Goal: Ask a question

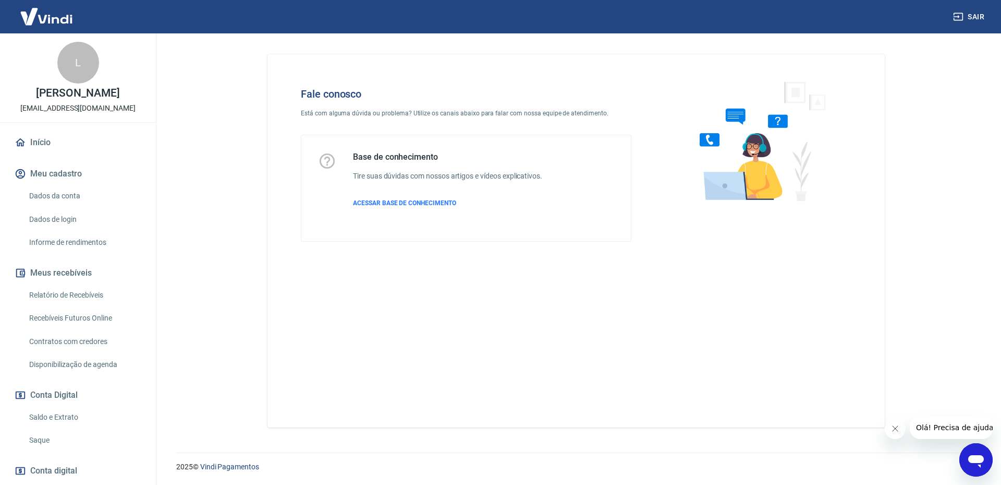
click at [986, 465] on div "Abrir janela de mensagens" at bounding box center [976, 459] width 31 height 31
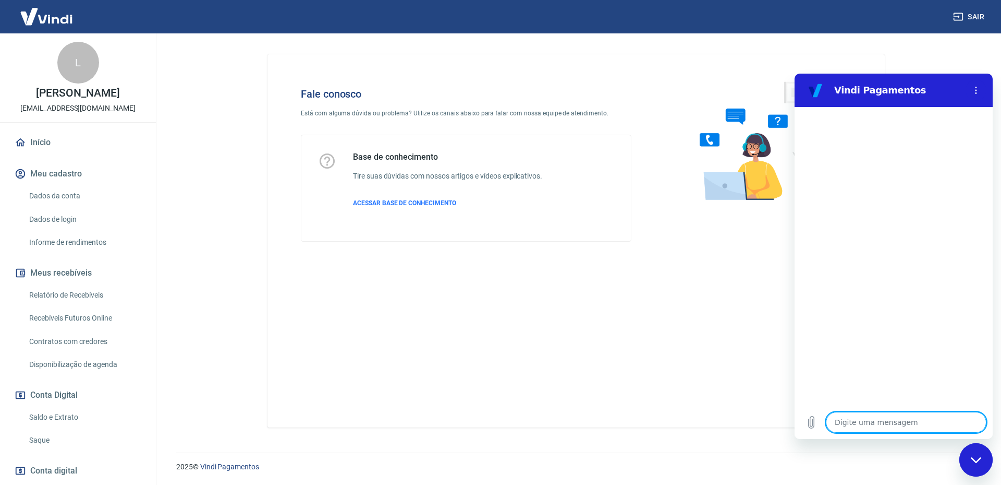
click at [887, 420] on textarea at bounding box center [906, 422] width 161 height 21
type textarea "O"
type textarea "x"
type textarea "Ol"
type textarea "x"
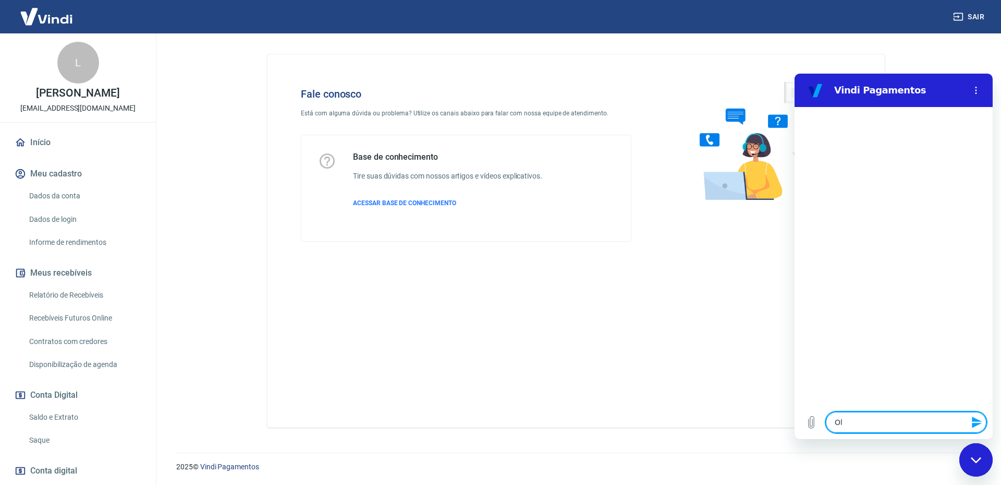
type textarea "Olá"
type textarea "x"
type textarea "Olá!"
type textarea "x"
type textarea "Olá!"
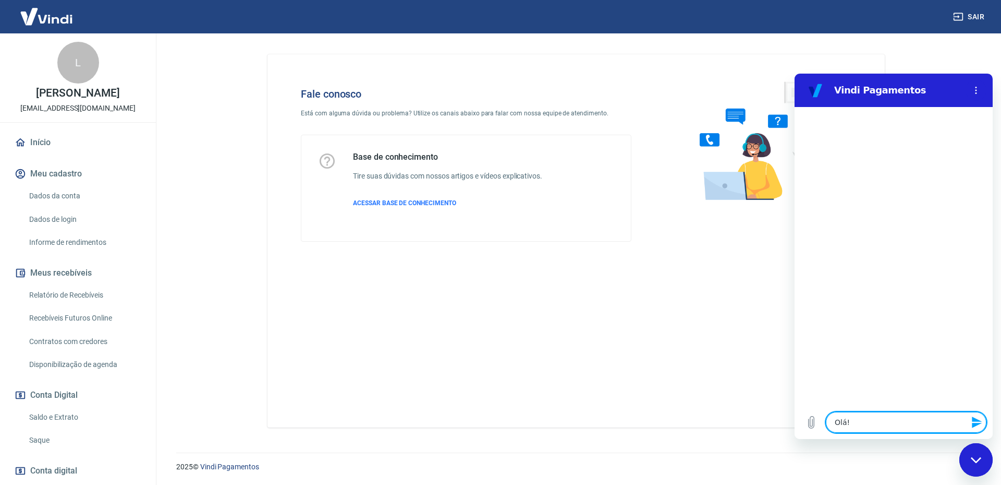
type textarea "x"
type textarea "Olá!"
type textarea "x"
type textarea "Q"
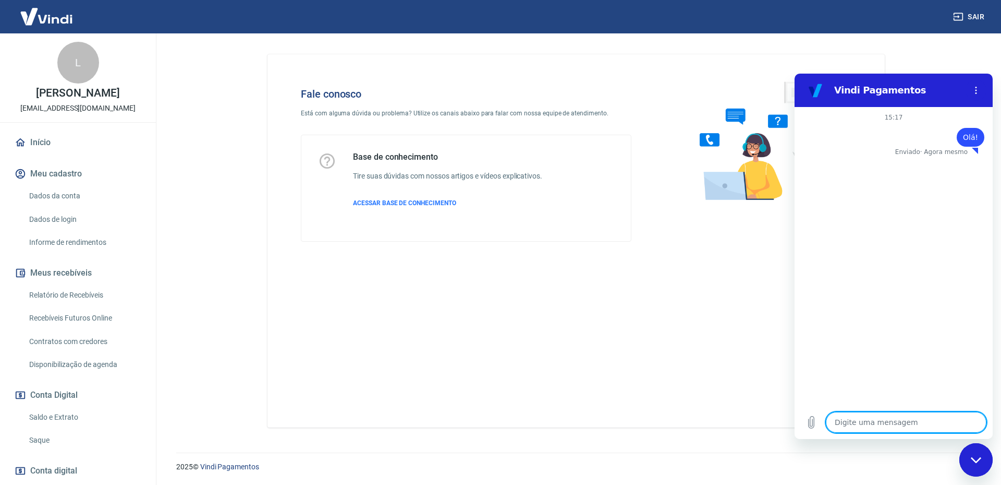
type textarea "x"
type textarea "Qu"
type textarea "x"
type textarea "Que"
type textarea "x"
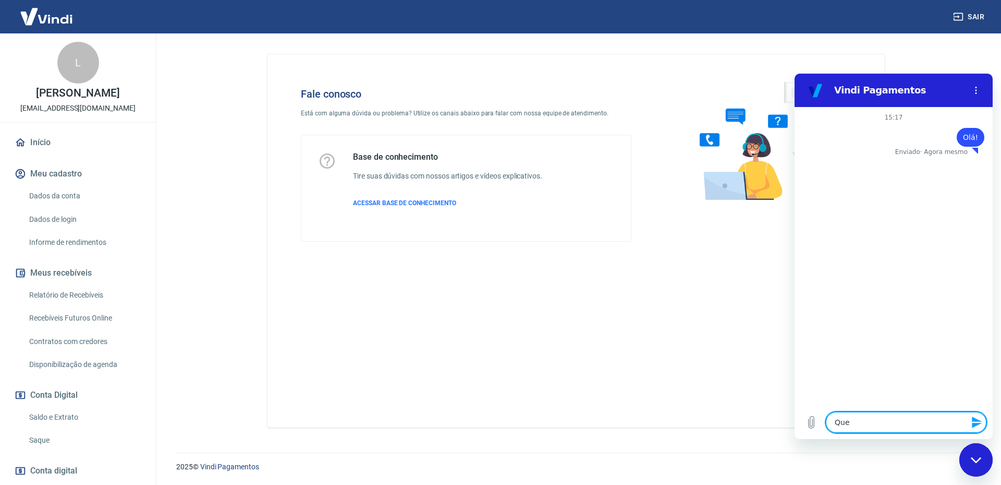
type textarea "Quer"
type textarea "x"
type textarea "Quero"
type textarea "x"
type textarea "Quero"
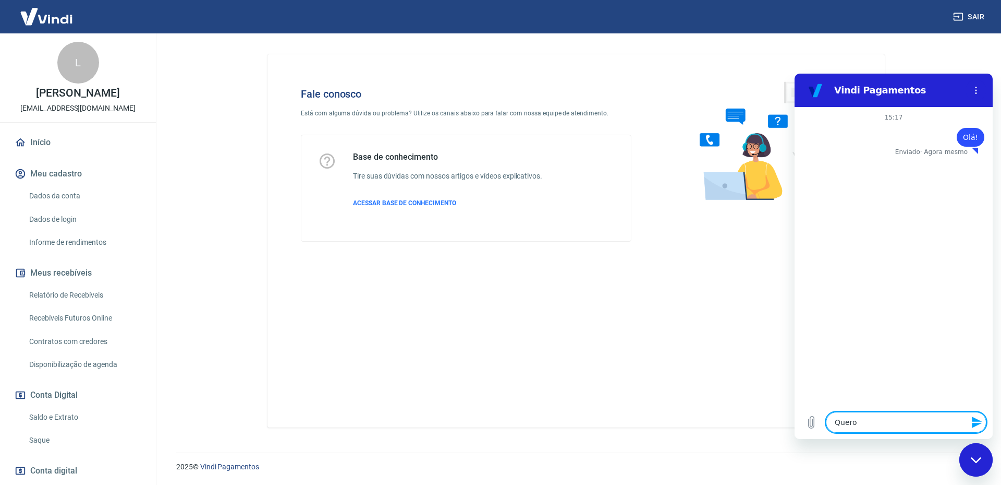
type textarea "x"
type textarea "Quero f"
type textarea "x"
type textarea "Quero fa"
type textarea "x"
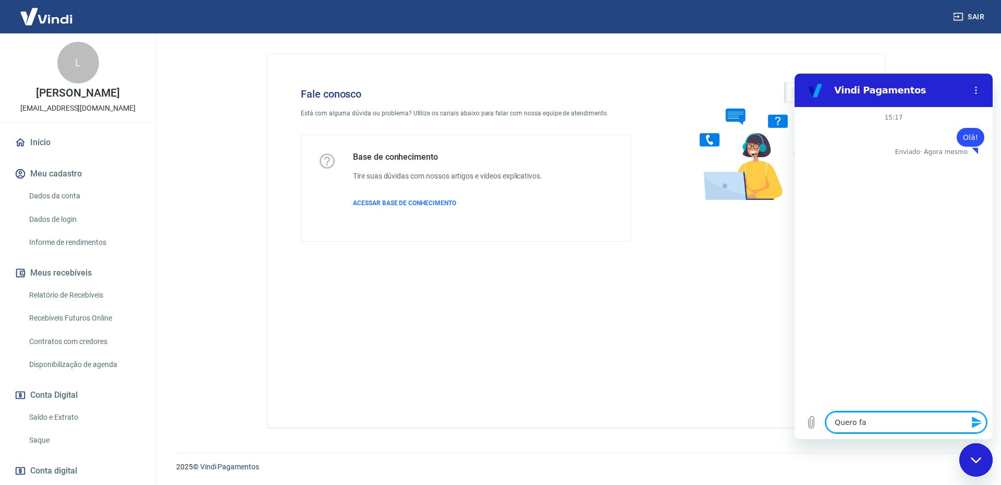
type textarea "Quero fal"
type textarea "x"
type textarea "Quero fala"
type textarea "x"
type textarea "Quero falar"
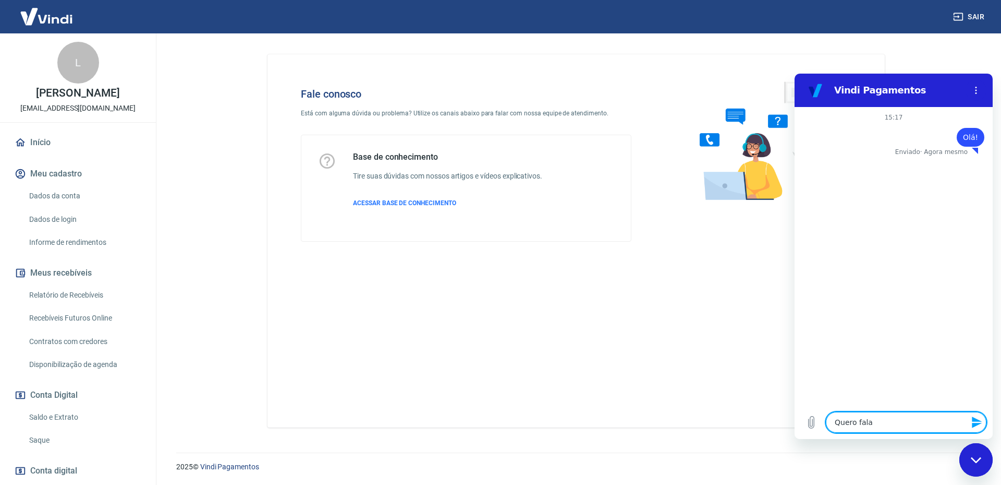
type textarea "x"
type textarea "Quero falar"
type textarea "x"
type textarea "Quero falar c"
type textarea "x"
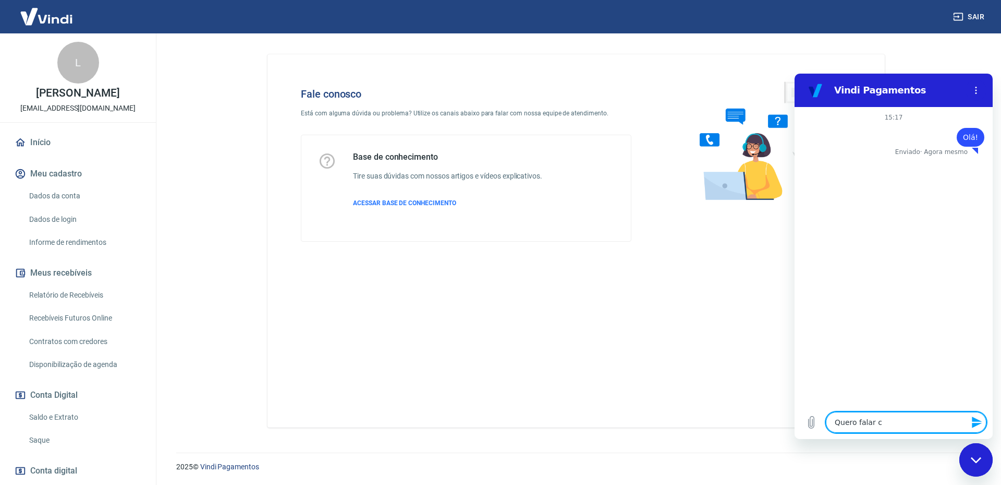
type textarea "Quero falar co"
type textarea "x"
type textarea "Quero falar com"
type textarea "x"
type textarea "Quero falar com u"
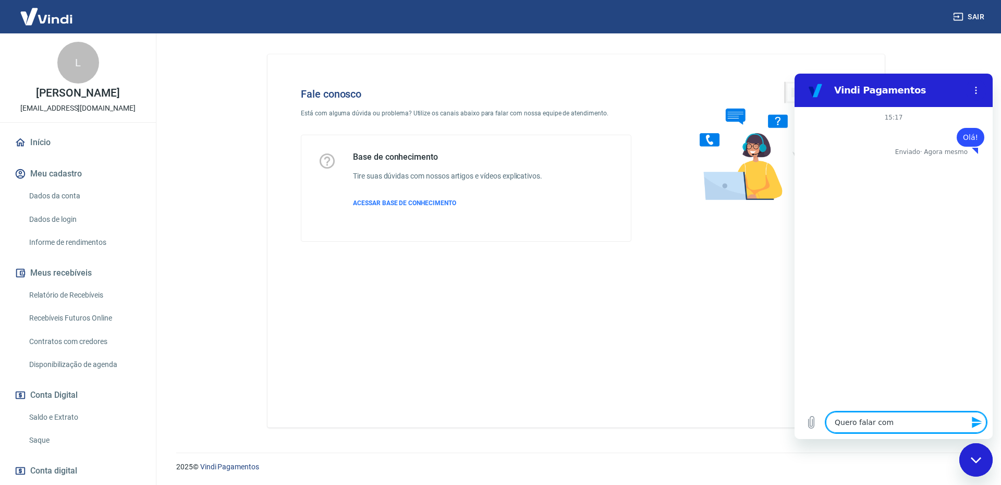
type textarea "x"
type textarea "Quero falar com um"
type textarea "x"
type textarea "Quero falar com um"
type textarea "x"
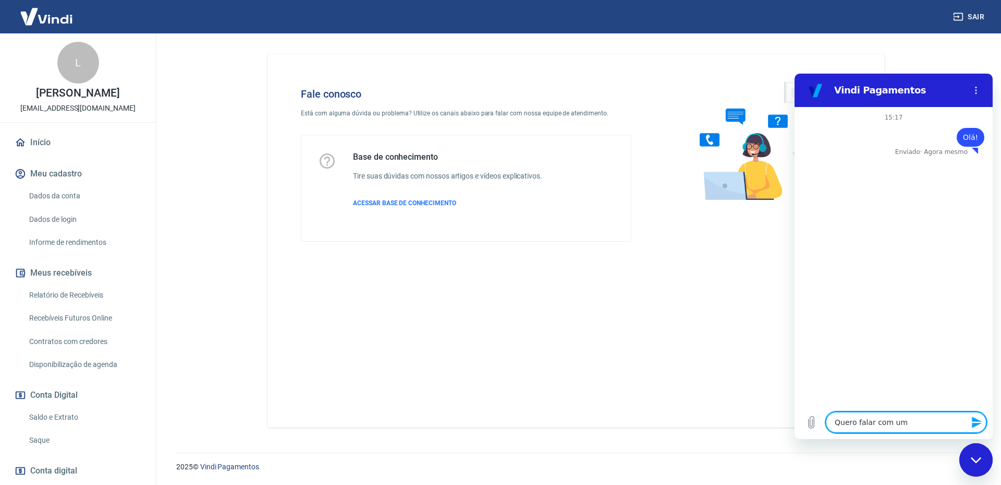
type textarea "Quero falar com um a"
type textarea "x"
type textarea "Quero falar com um at"
type textarea "x"
type textarea "Quero falar com um ate"
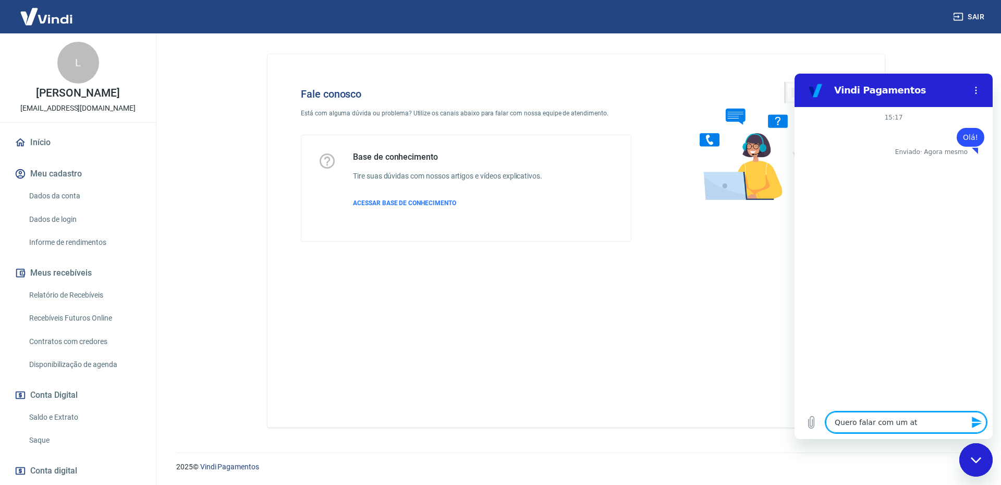
type textarea "x"
type textarea "Quero falar com um aten"
type textarea "x"
type textarea "Quero falar com um atend"
type textarea "x"
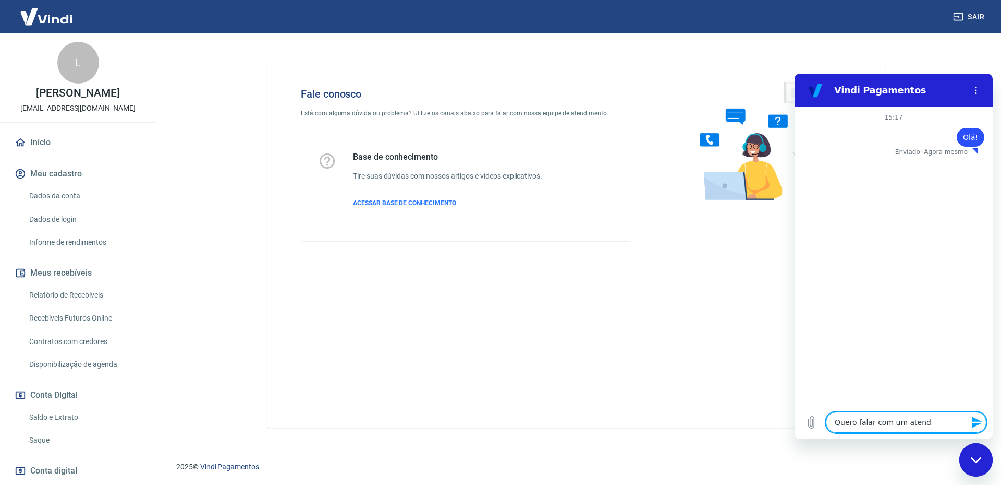
type textarea "Quero falar com um atende"
type textarea "x"
type textarea "Quero falar com um atenden"
type textarea "x"
type textarea "Quero falar com um atendent"
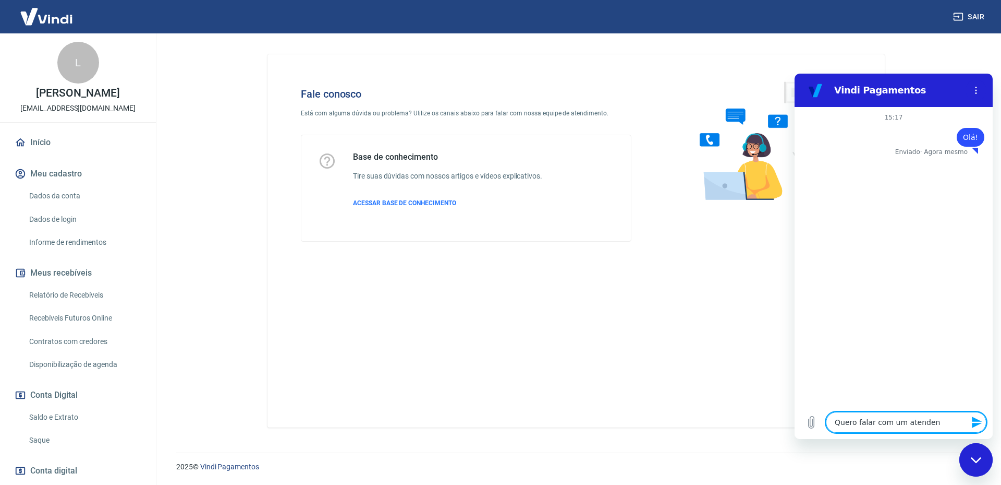
type textarea "x"
type textarea "Quero falar com um atendente"
type textarea "x"
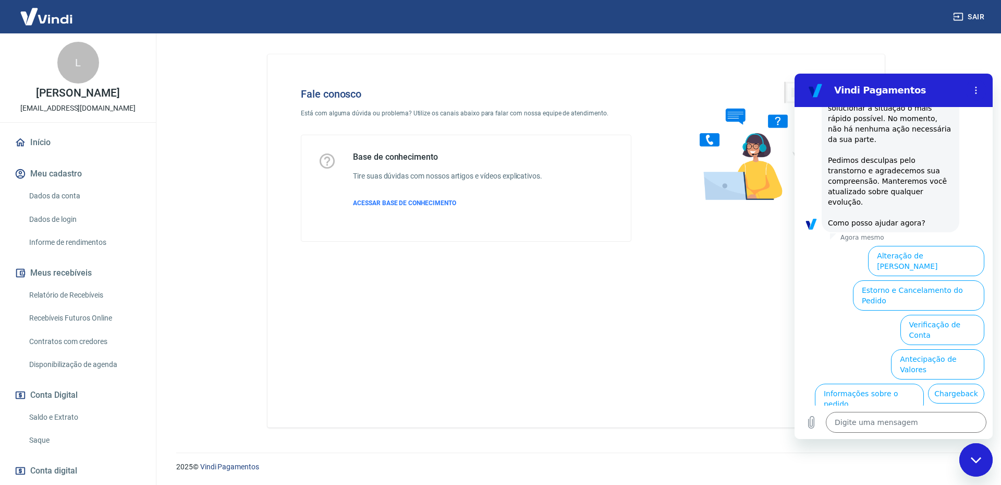
scroll to position [325, 0]
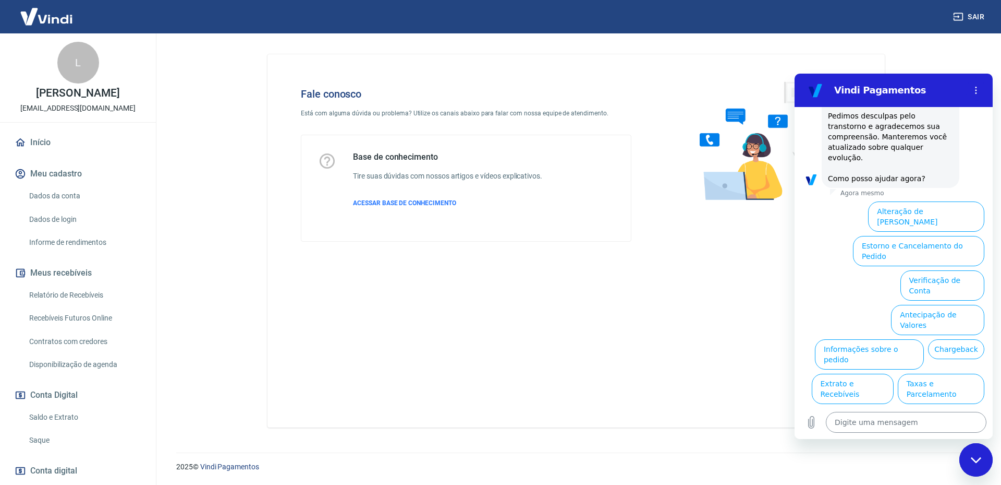
click at [907, 419] on textarea at bounding box center [906, 422] width 161 height 21
click at [962, 236] on button "Estorno e Cancelamento do Pedido" at bounding box center [918, 251] width 131 height 30
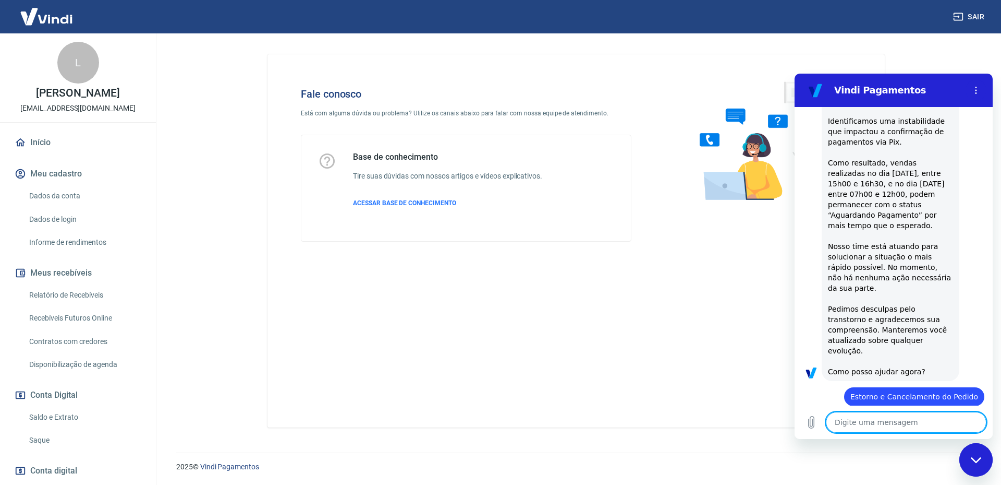
scroll to position [134, 0]
type textarea "x"
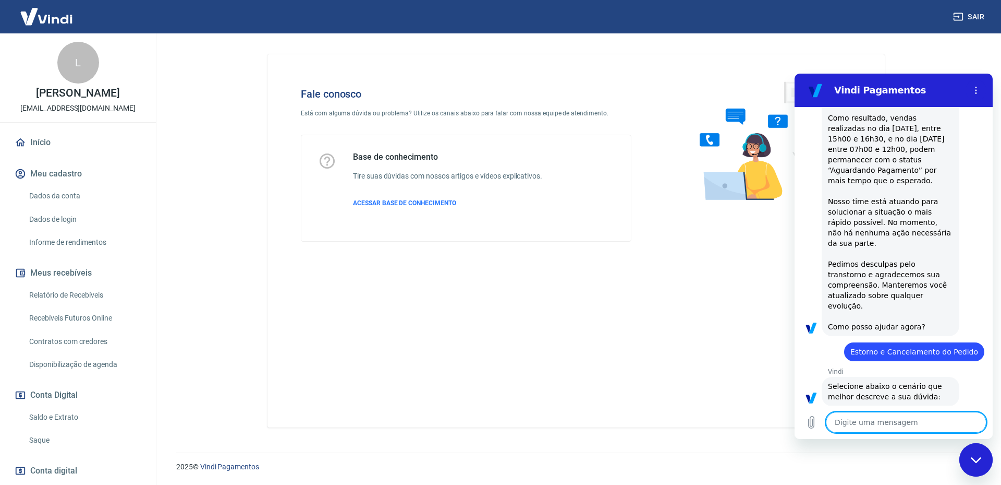
scroll to position [365, 0]
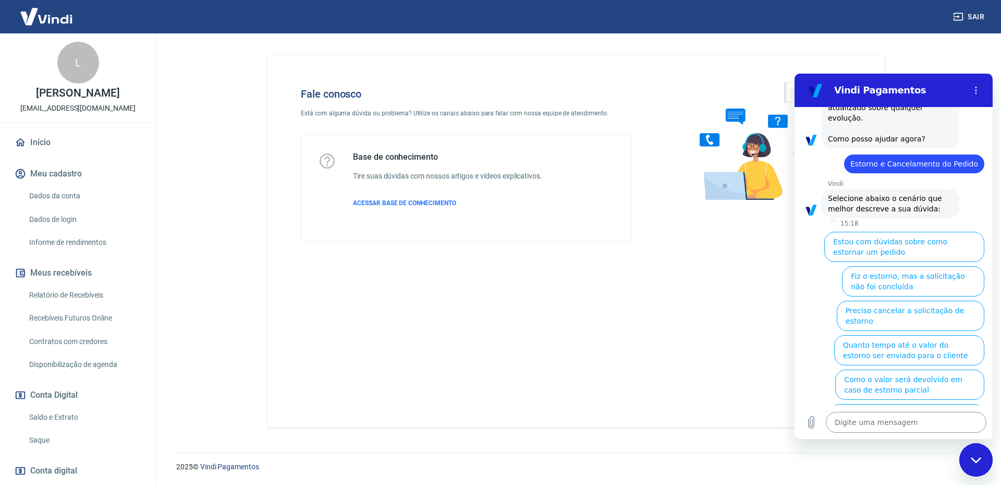
click at [946, 421] on textarea at bounding box center [906, 422] width 161 height 21
type textarea "F"
type textarea "x"
type textarea "Fa"
type textarea "x"
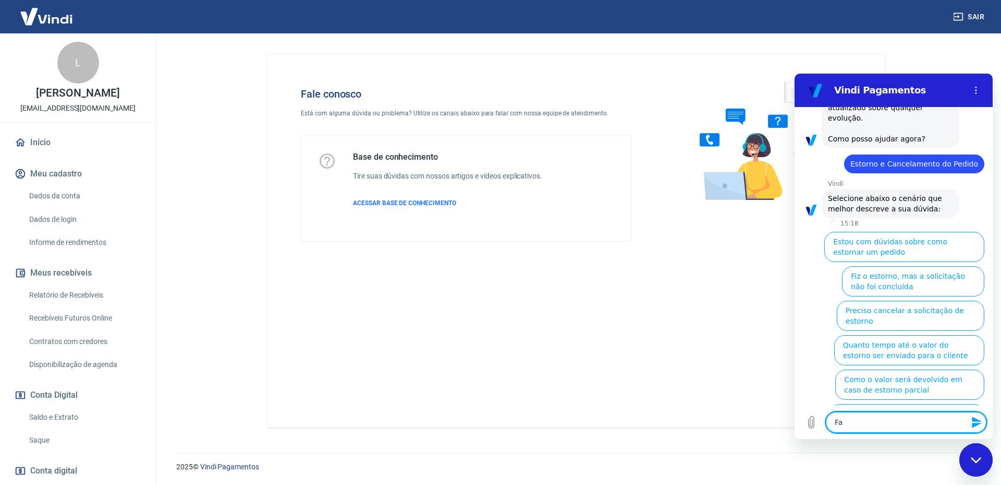
type textarea "Fal"
type textarea "x"
type textarea "Fala"
type textarea "x"
type textarea "Falar"
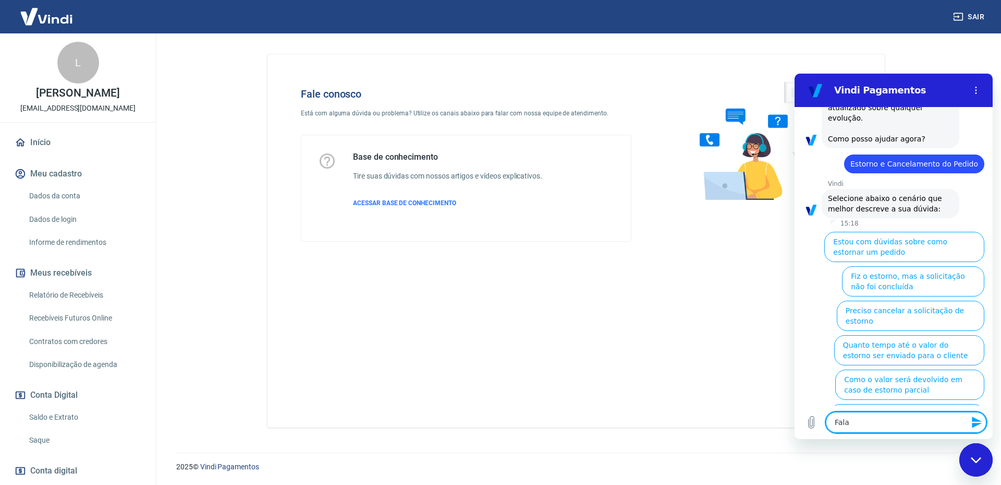
type textarea "x"
type textarea "Falar"
type textarea "x"
type textarea "Falar c"
type textarea "x"
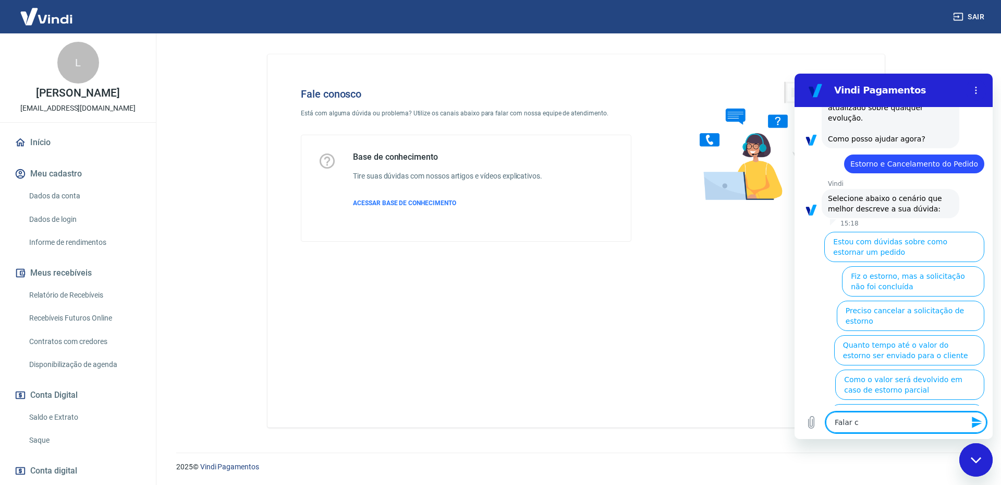
type textarea "Falar co"
type textarea "x"
type textarea "Falar com"
type textarea "x"
type textarea "Falar com"
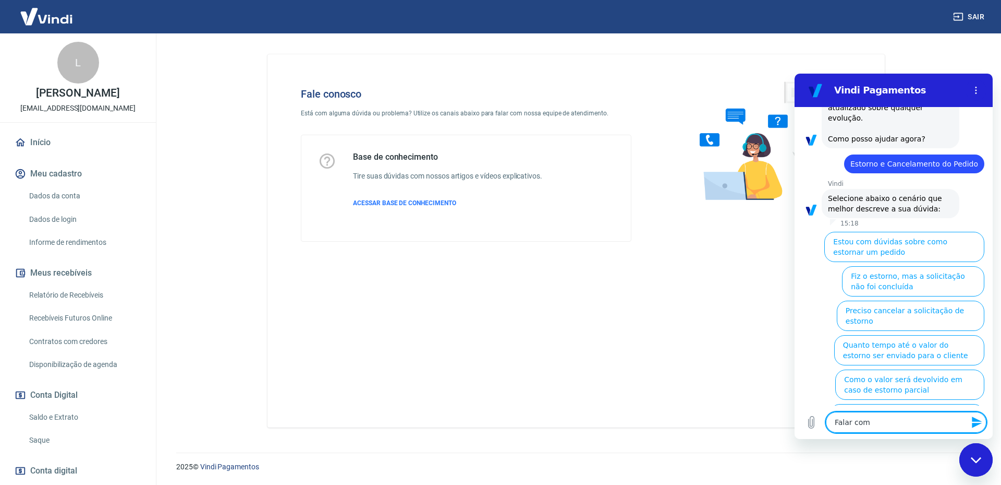
type textarea "x"
type textarea "Falar com u"
type textarea "x"
type textarea "Falar com um"
type textarea "x"
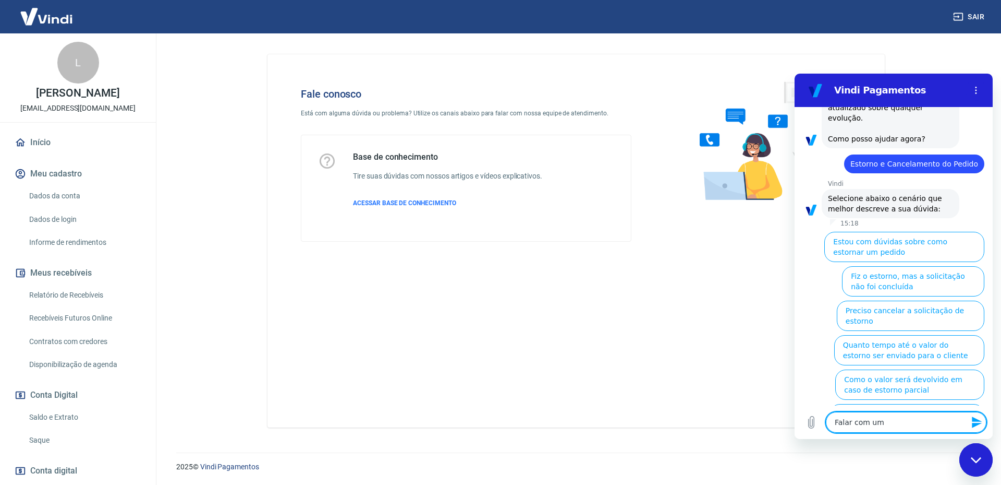
type textarea "Falar com um"
type textarea "x"
type textarea "Falar com um a"
type textarea "x"
type textarea "Falar com um at"
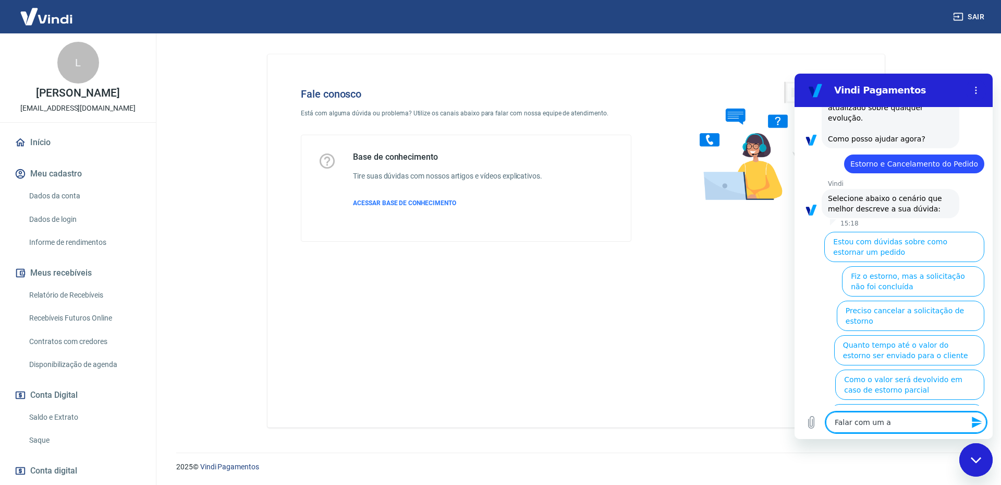
type textarea "x"
type textarea "Falar com um ate"
type textarea "x"
type textarea "Falar com um aten"
type textarea "x"
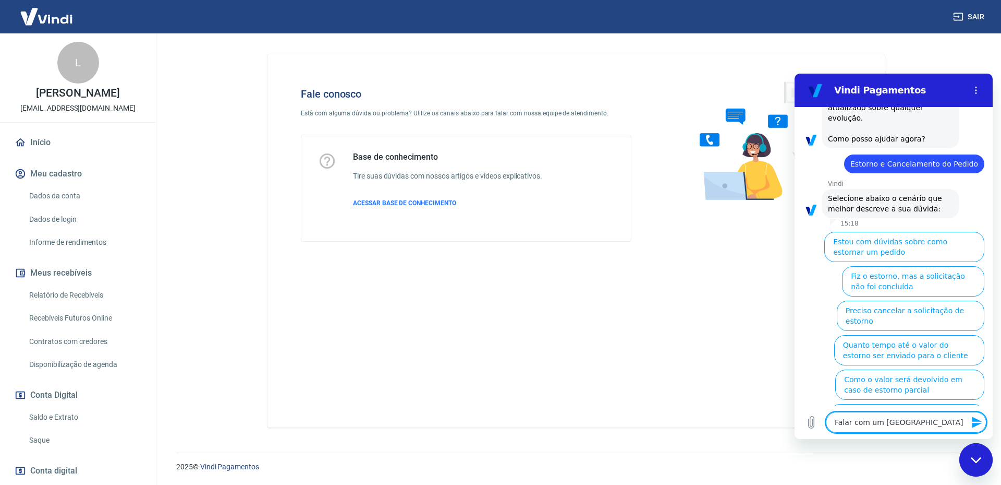
type textarea "Falar com um atend"
type textarea "x"
type textarea "Falar com um atende"
type textarea "x"
type textarea "Falar com um atendet"
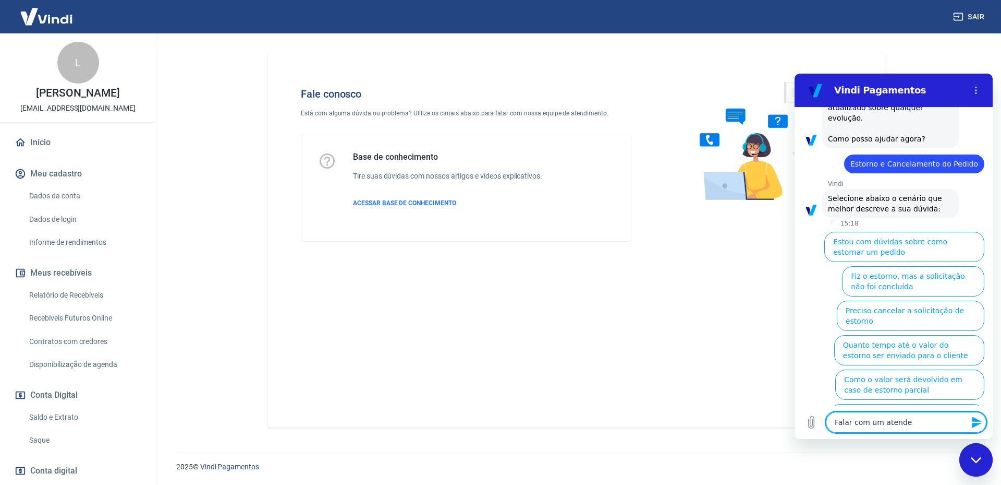
type textarea "x"
type textarea "Falar com um atendete"
type textarea "x"
type textarea "Falar com um atendet"
type textarea "x"
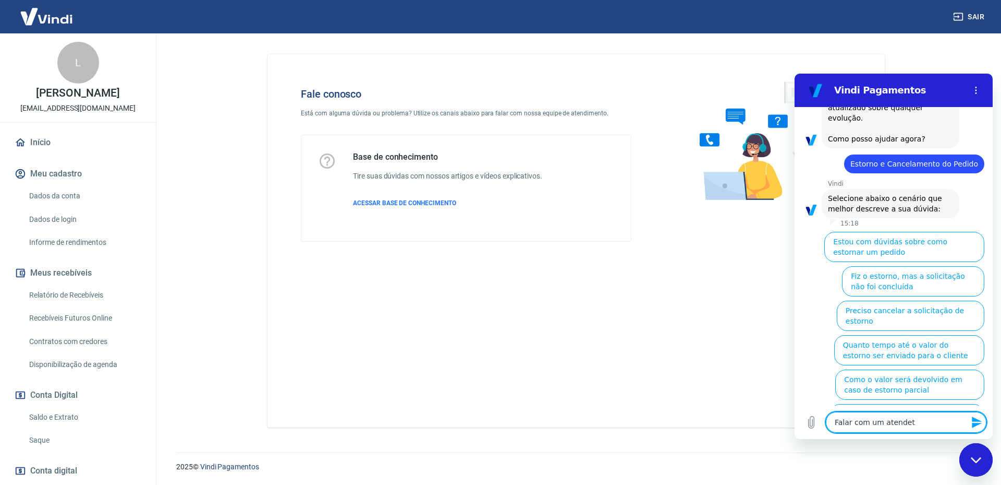
type textarea "Falar com um atende"
type textarea "x"
type textarea "Falar com um atenden"
type textarea "x"
type textarea "Falar com um atendent"
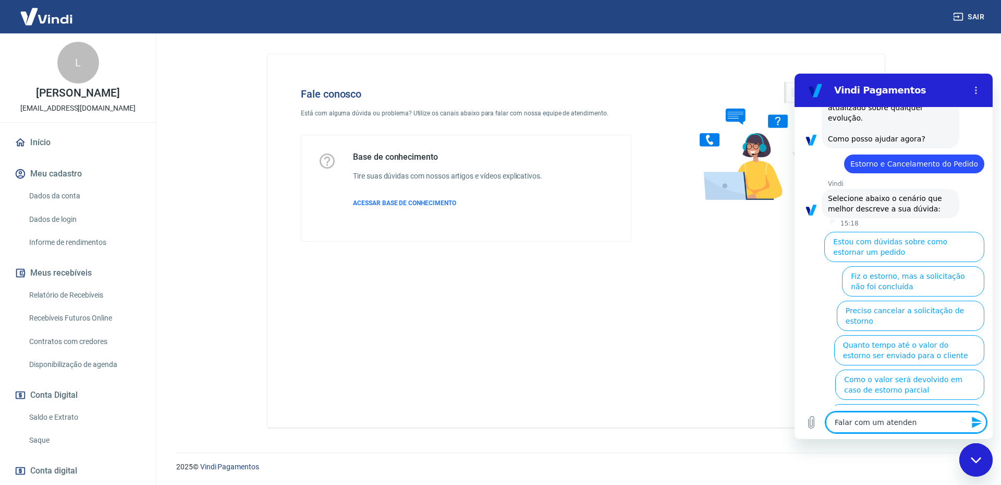
type textarea "x"
type textarea "Falar com um atendente"
type textarea "x"
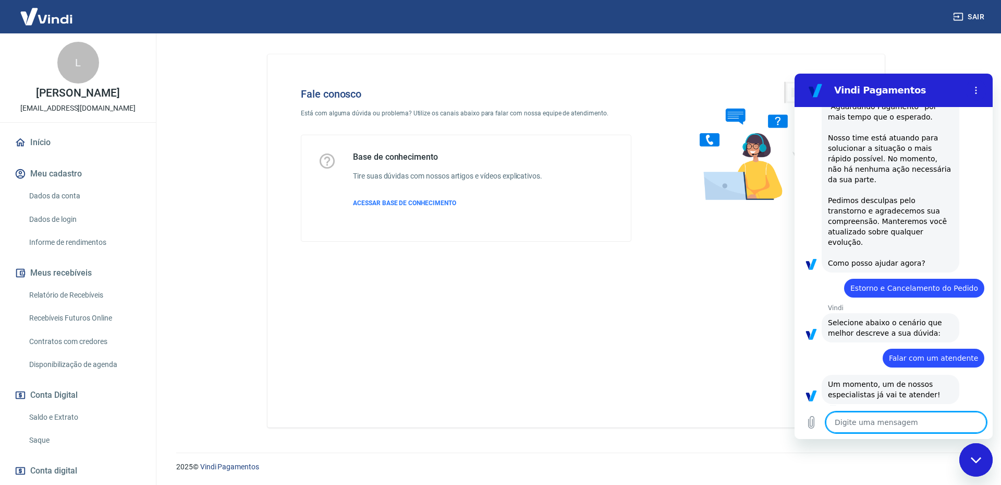
scroll to position [287, 0]
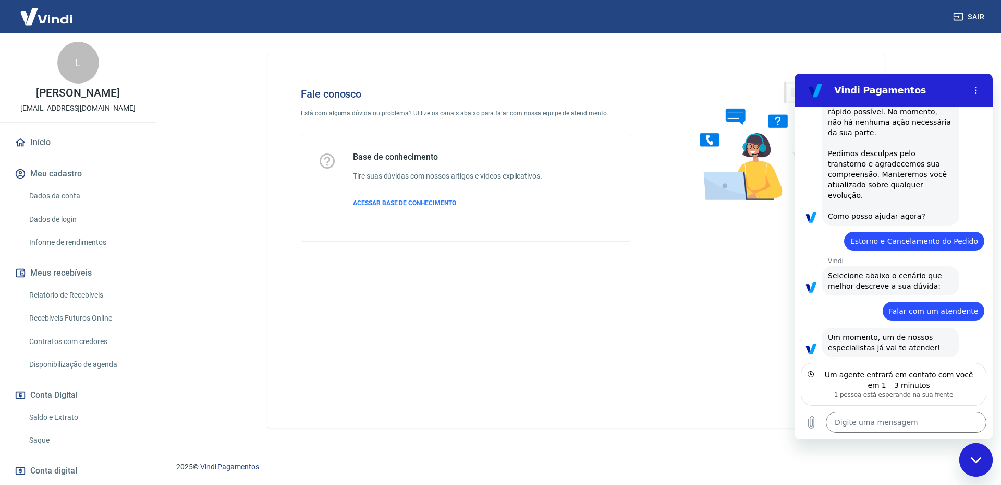
type textarea "x"
click at [882, 425] on textarea at bounding box center [906, 422] width 161 height 21
click at [912, 414] on textarea at bounding box center [906, 422] width 161 height 21
type textarea "O"
type textarea "x"
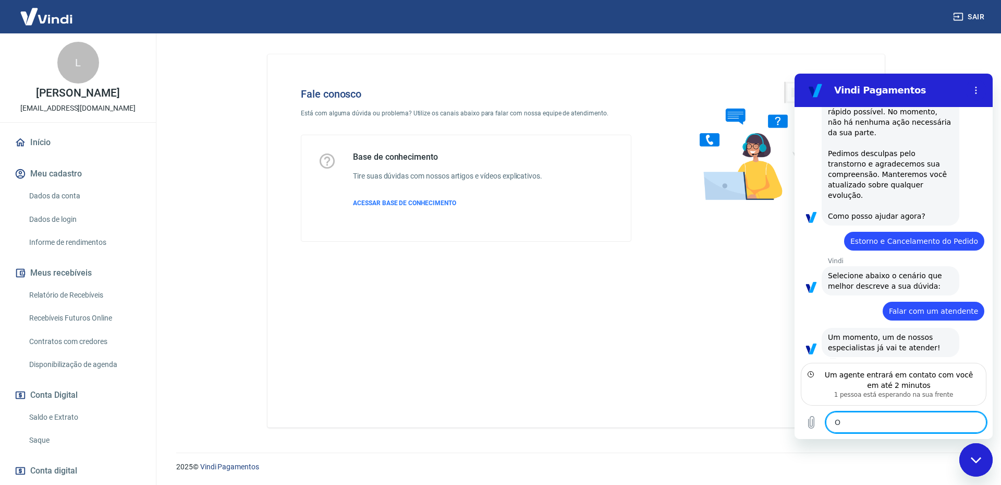
type textarea "Ok"
type textarea "x"
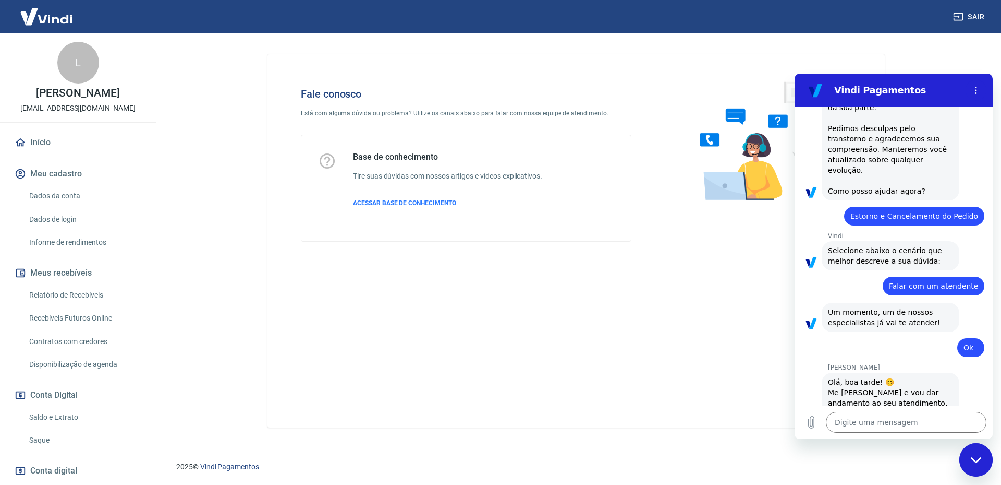
scroll to position [342, 0]
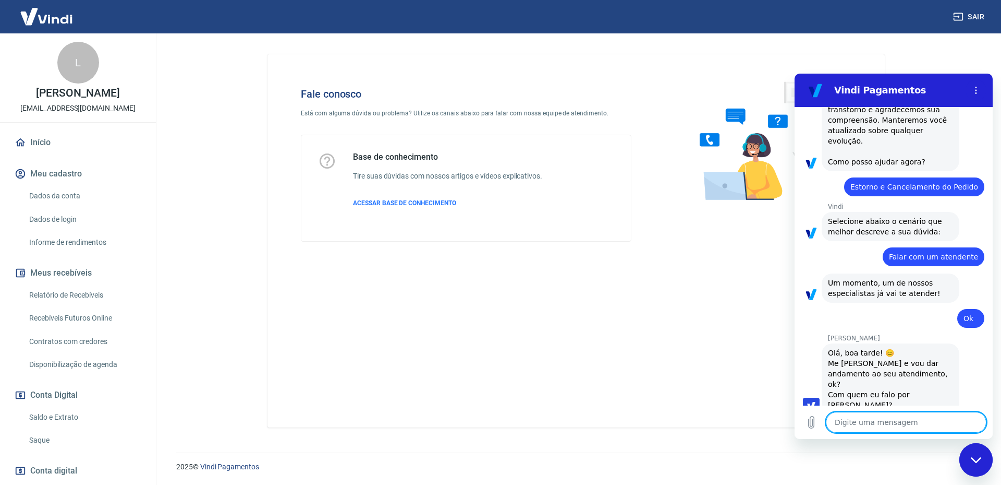
type textarea "x"
click at [862, 422] on textarea at bounding box center [906, 422] width 161 height 21
type textarea "l"
type textarea "x"
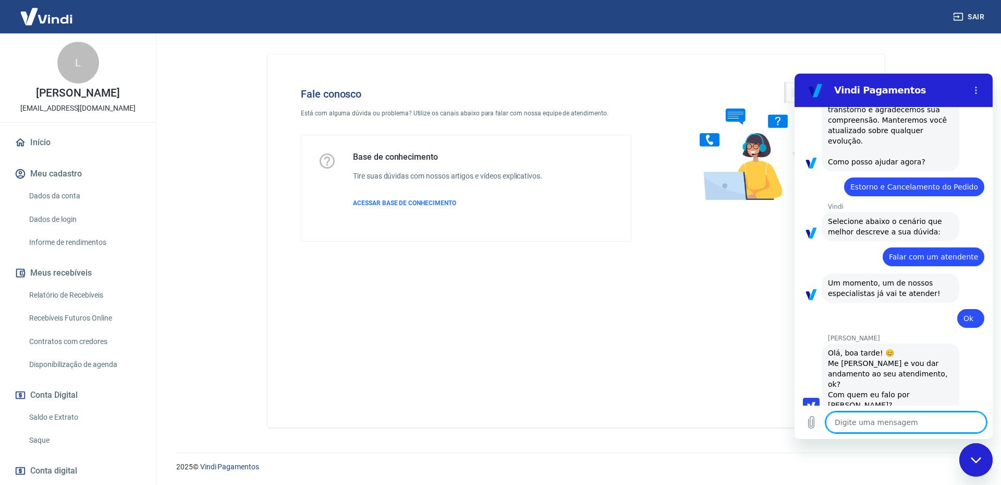
type textarea "O"
type textarea "x"
type textarea "Ol"
type textarea "x"
type textarea "Olá"
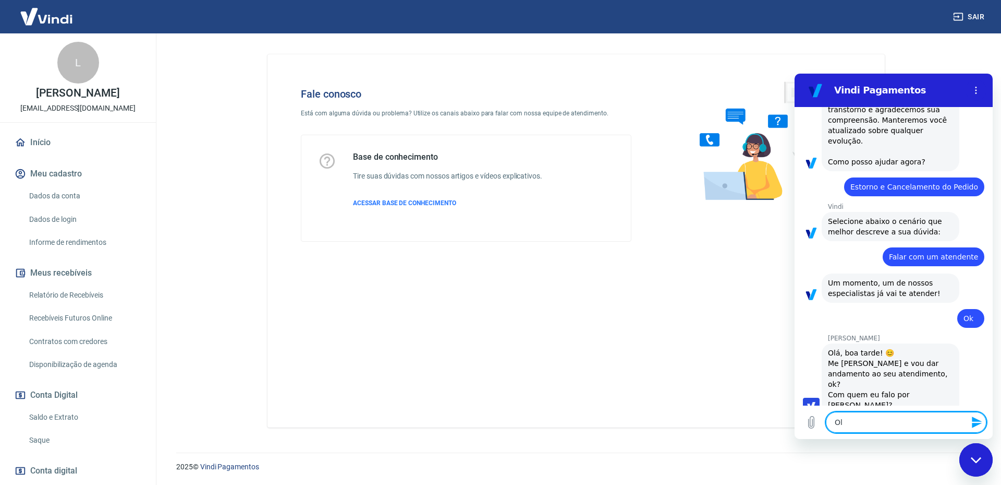
type textarea "x"
type textarea "Olá"
type textarea "x"
type textarea "Olá A"
type textarea "x"
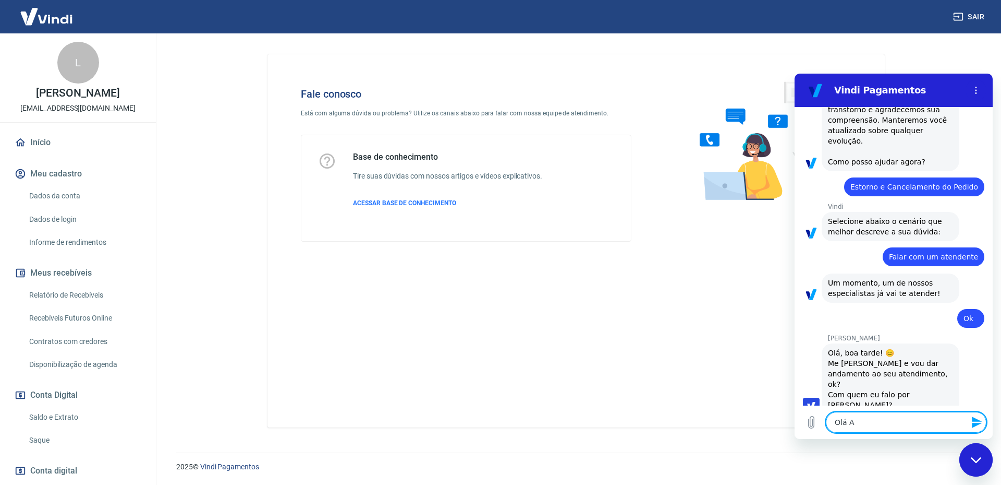
type textarea "Olá An"
type textarea "x"
type textarea "Olá And"
type textarea "x"
type textarea "Olá Andr"
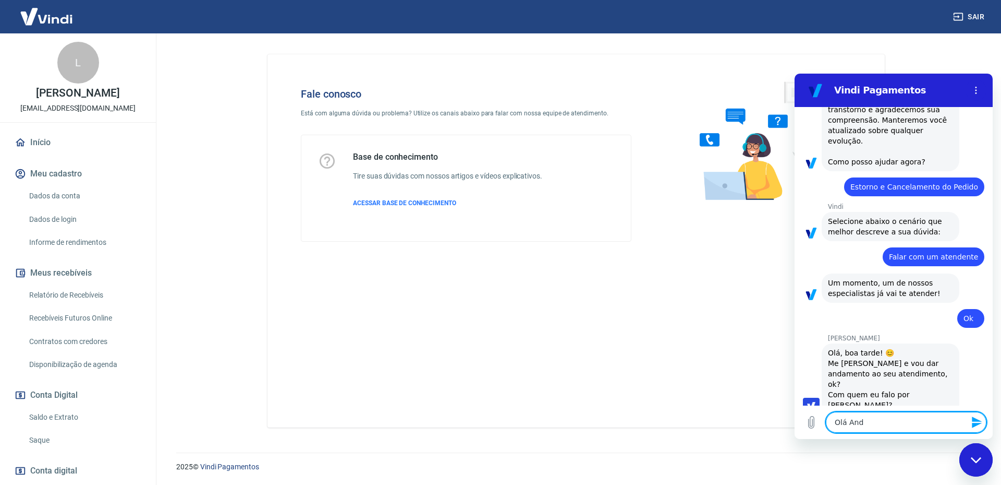
type textarea "x"
type textarea "Olá Andre"
type textarea "x"
type textarea "Olá Andrez"
type textarea "x"
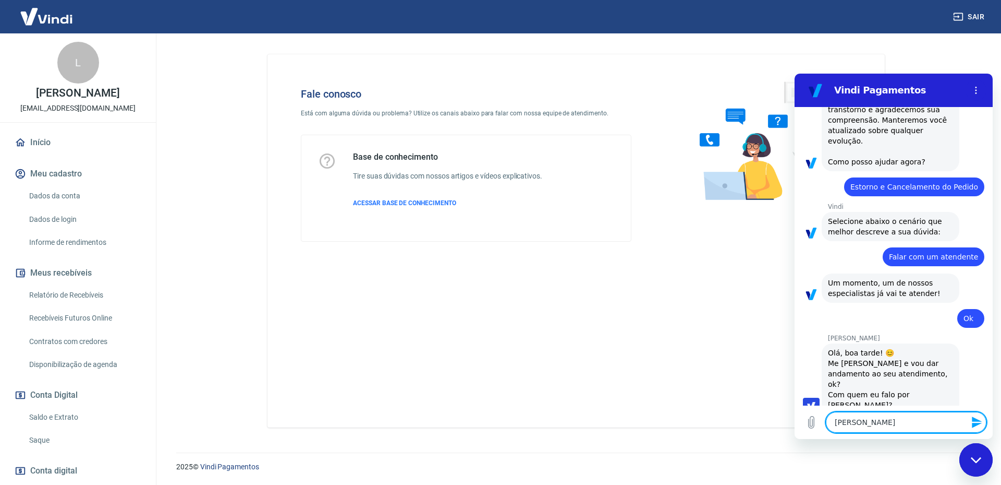
type textarea "Olá Andrezz"
type textarea "x"
type textarea "Olá Andrezza"
type textarea "x"
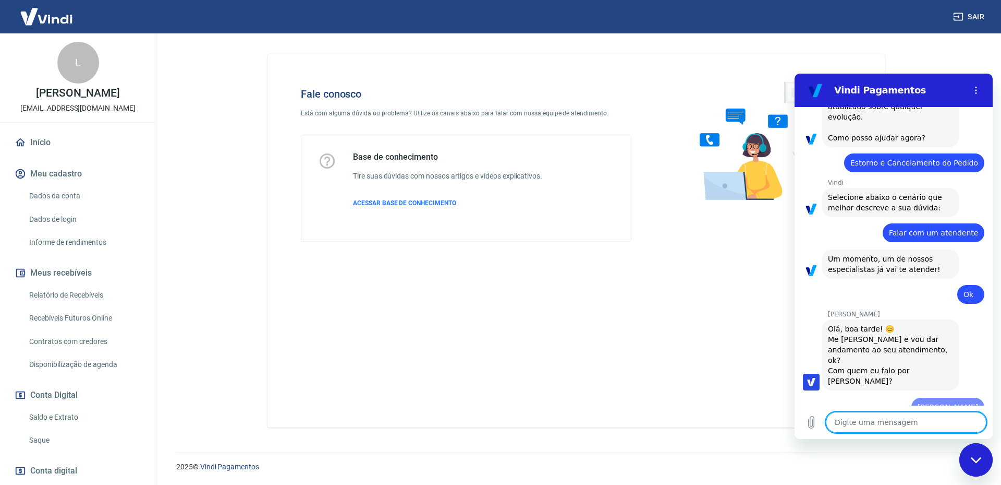
type textarea "E"
type textarea "x"
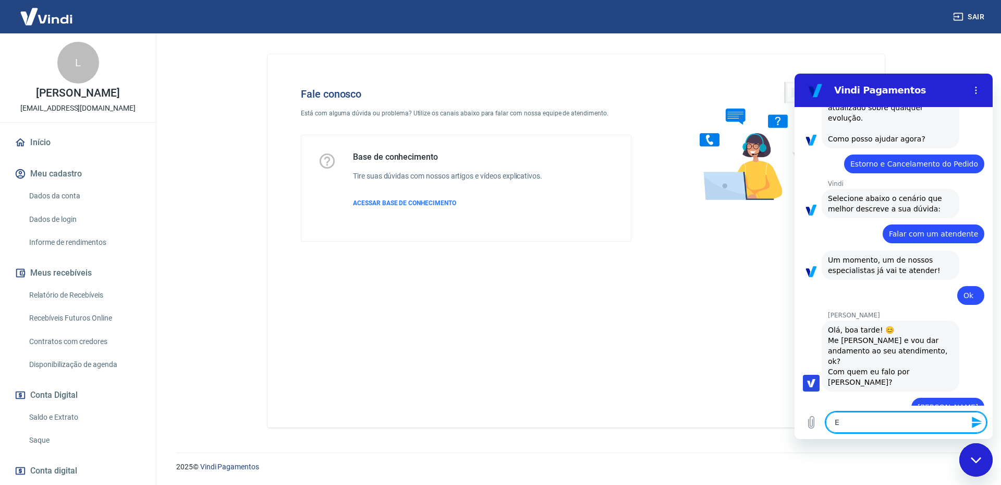
type textarea "Es"
type textarea "x"
type textarea "Est"
type textarea "x"
type textarea "Esto"
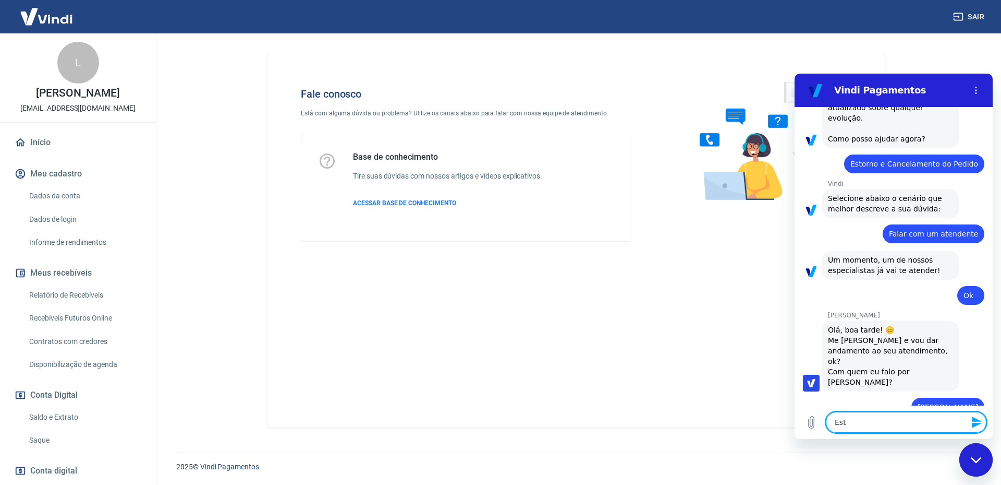
type textarea "x"
type textarea "Estou"
type textarea "x"
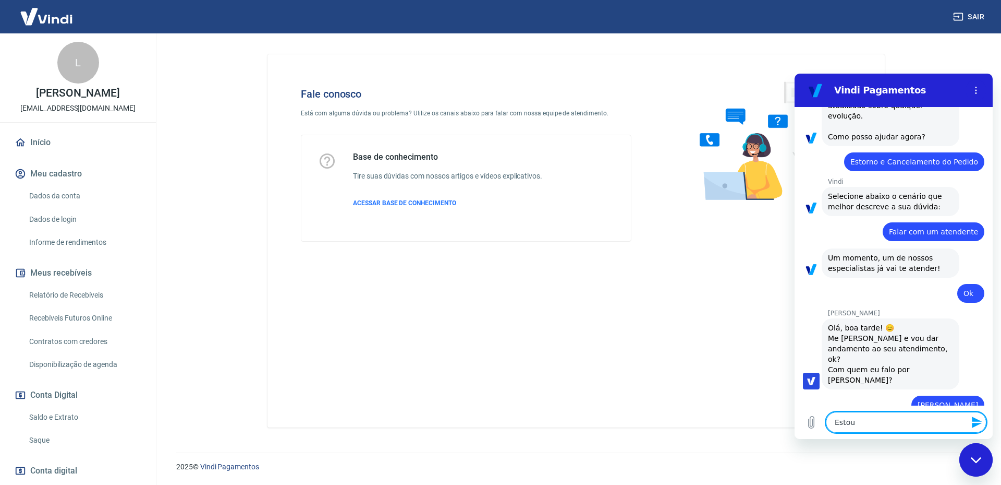
type textarea "Estou"
type textarea "x"
type textarea "Estou c"
type textarea "x"
type textarea "Estou co"
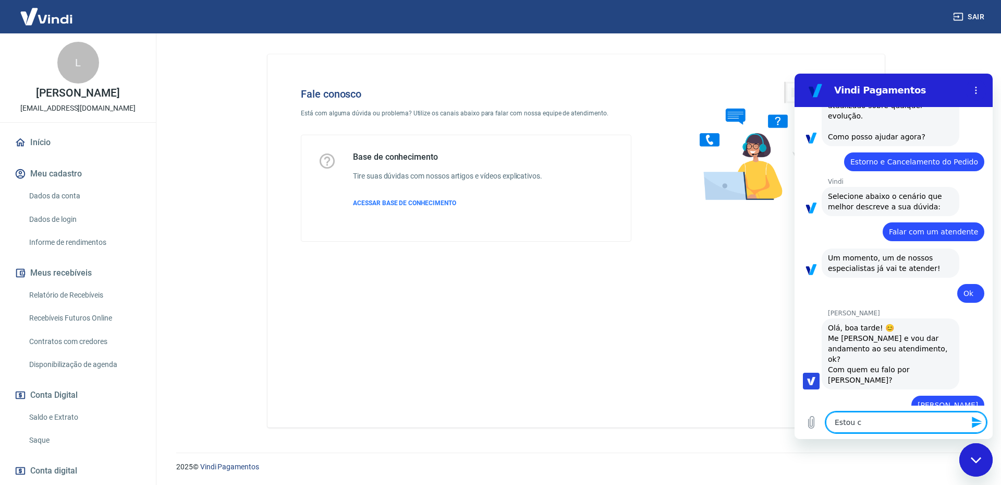
type textarea "x"
type textarea "Estou com"
type textarea "x"
type textarea "Estou com"
type textarea "x"
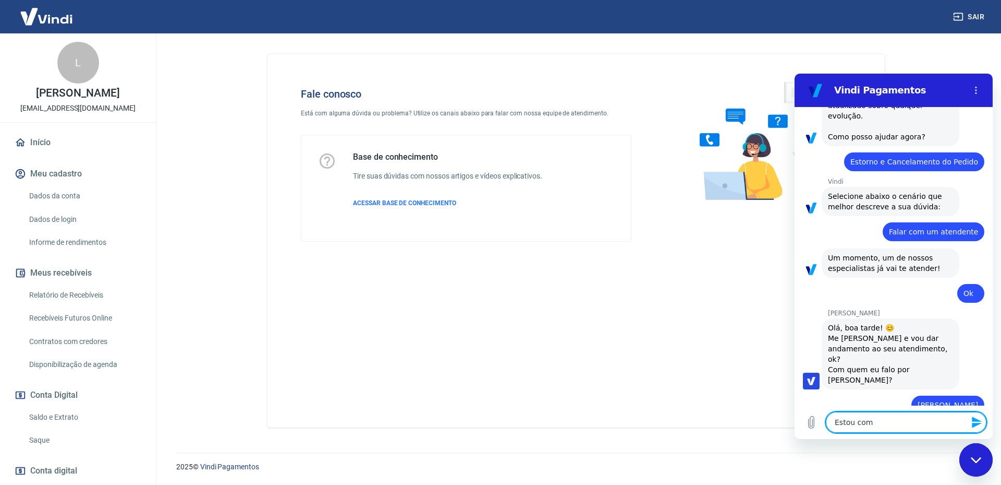
type textarea "Estou com u"
type textarea "x"
type textarea "Estou com um"
type textarea "x"
type textarea "Estou com um"
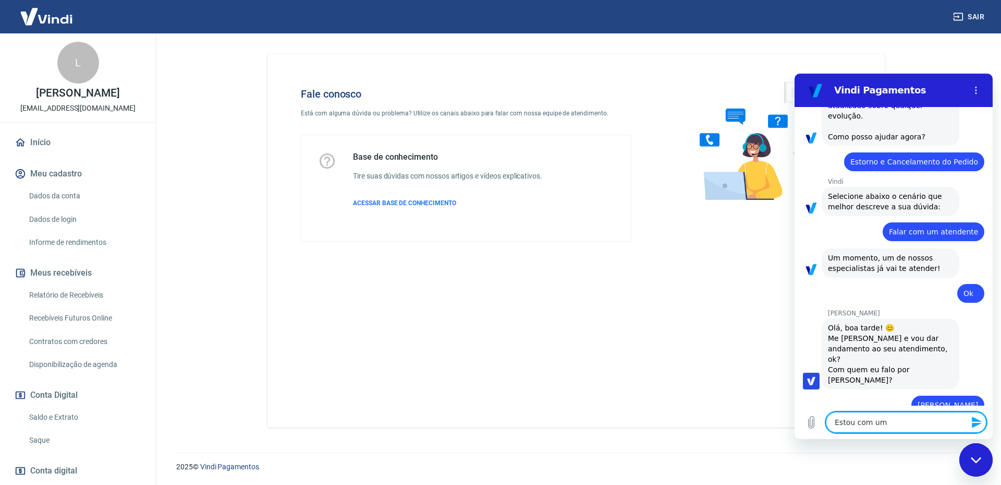
type textarea "x"
type textarea "Estou com um v"
type textarea "x"
type textarea "Estou com um"
type textarea "x"
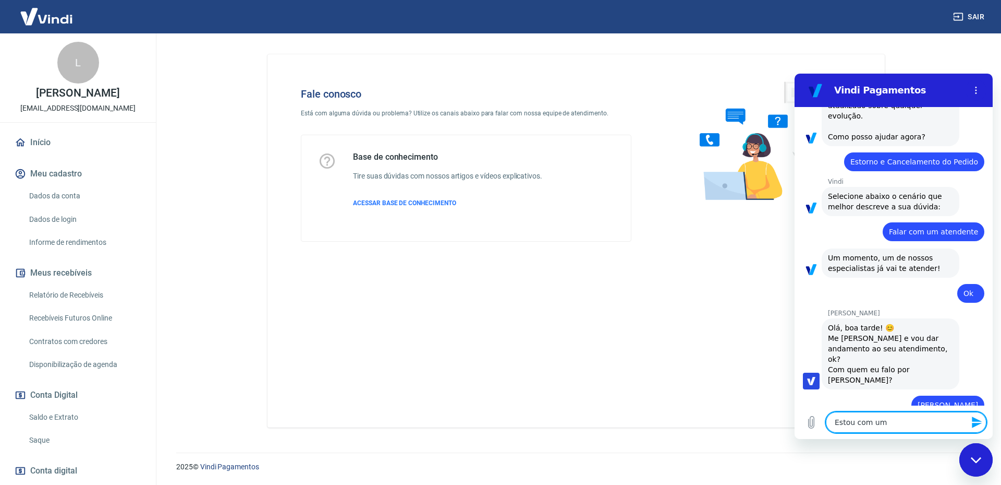
type textarea "Estou com um p"
type textarea "x"
type textarea "Estou com um pe"
type textarea "x"
type textarea "Estou com um ped"
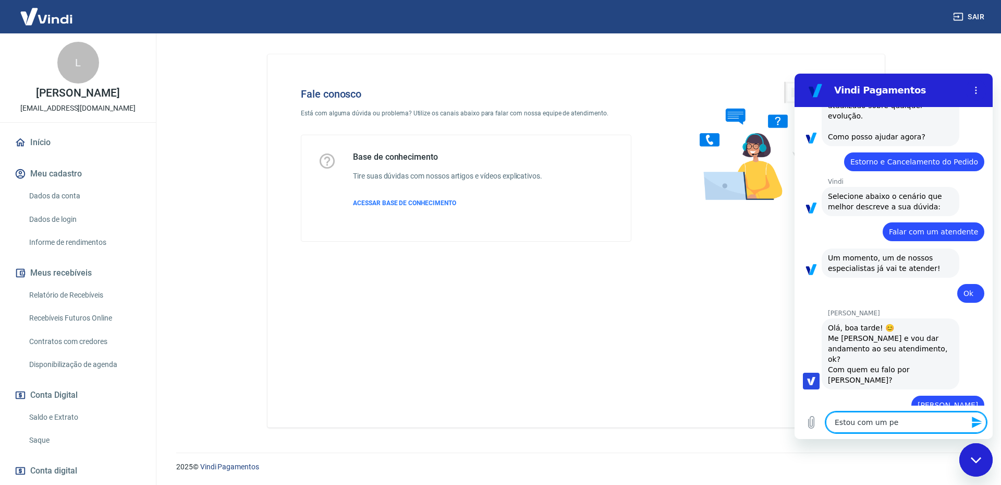
type textarea "x"
type textarea "Estou com um pedi"
type textarea "x"
type textarea "Estou com um pedid"
type textarea "x"
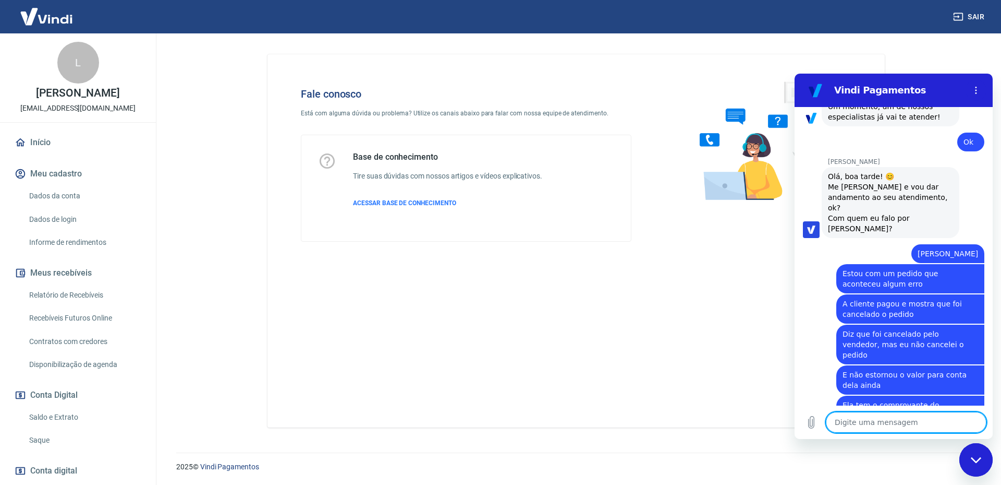
scroll to position [552, 0]
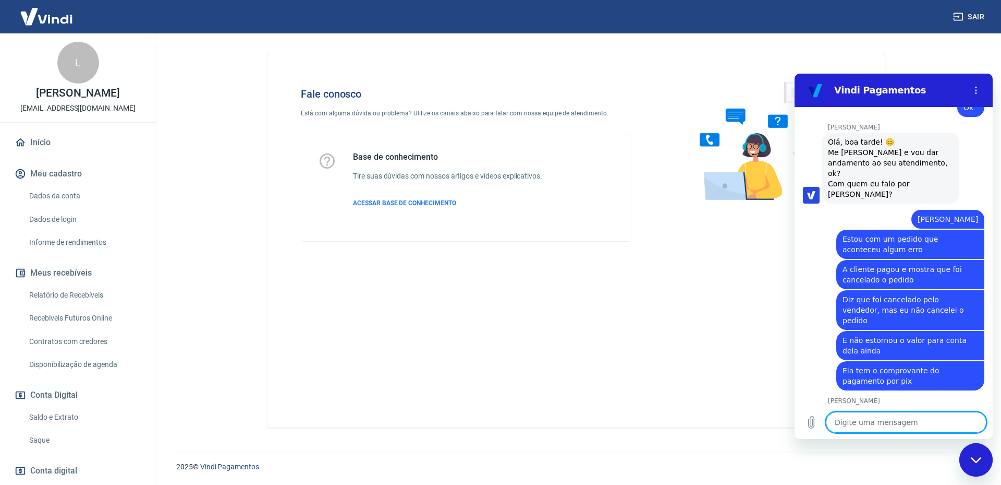
click at [912, 423] on textarea at bounding box center [906, 422] width 161 height 21
click at [870, 432] on div "Digite uma mensagem x" at bounding box center [894, 421] width 198 height 33
click at [869, 420] on textarea at bounding box center [906, 422] width 161 height 21
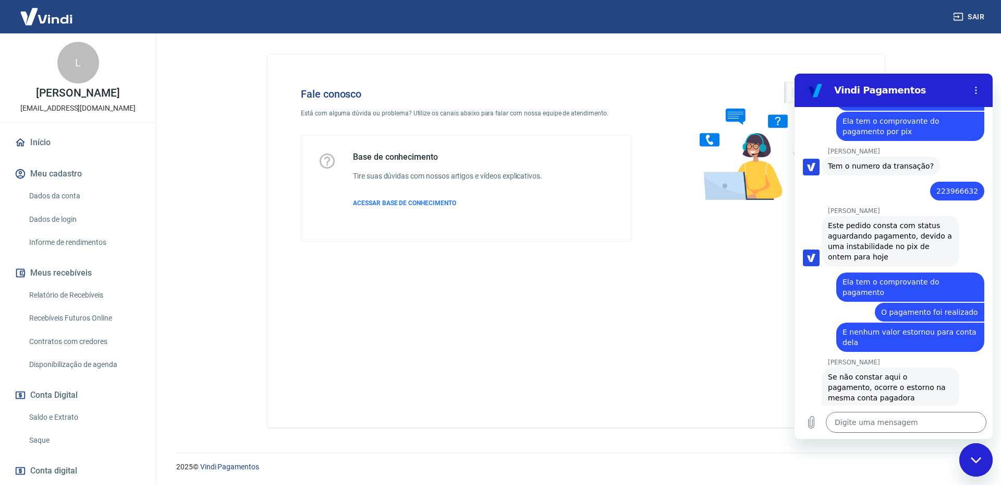
scroll to position [804, 0]
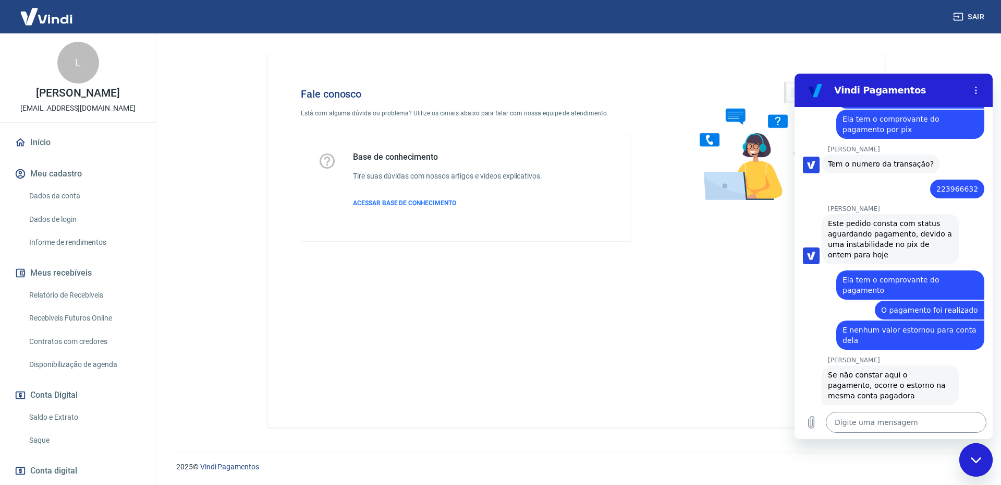
click at [914, 428] on textarea at bounding box center [906, 422] width 161 height 21
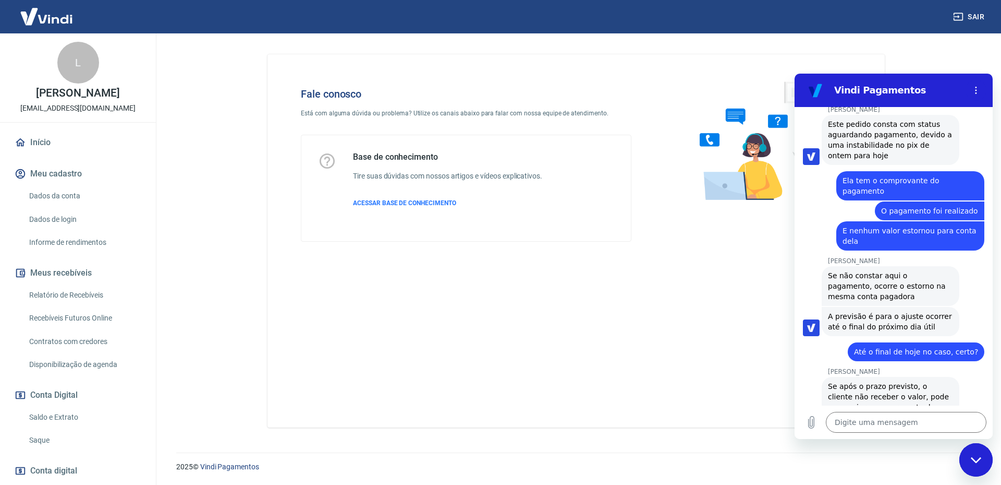
scroll to position [905, 0]
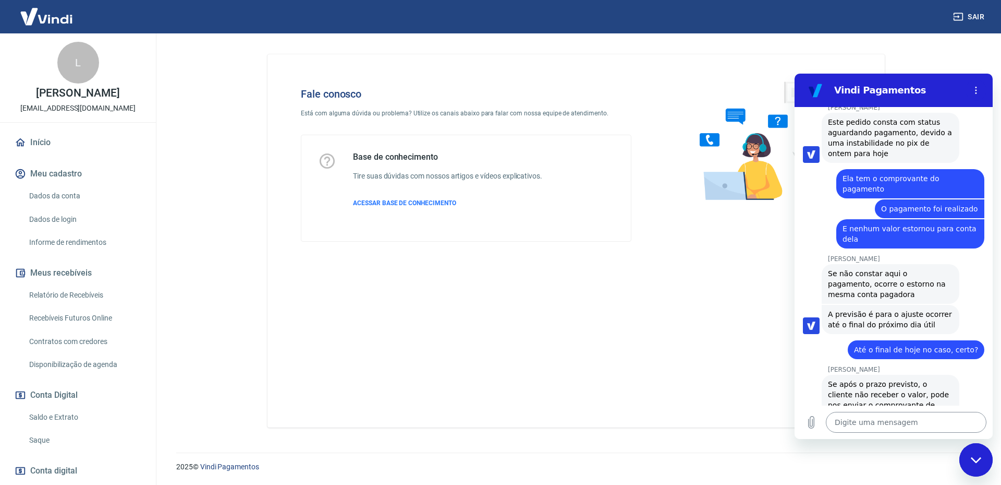
click at [940, 419] on textarea at bounding box center [906, 422] width 161 height 21
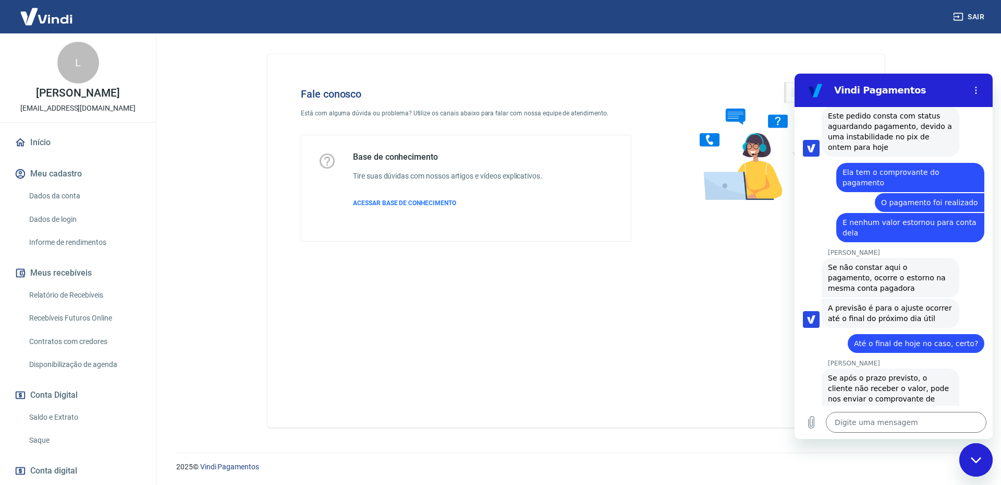
scroll to position [910, 0]
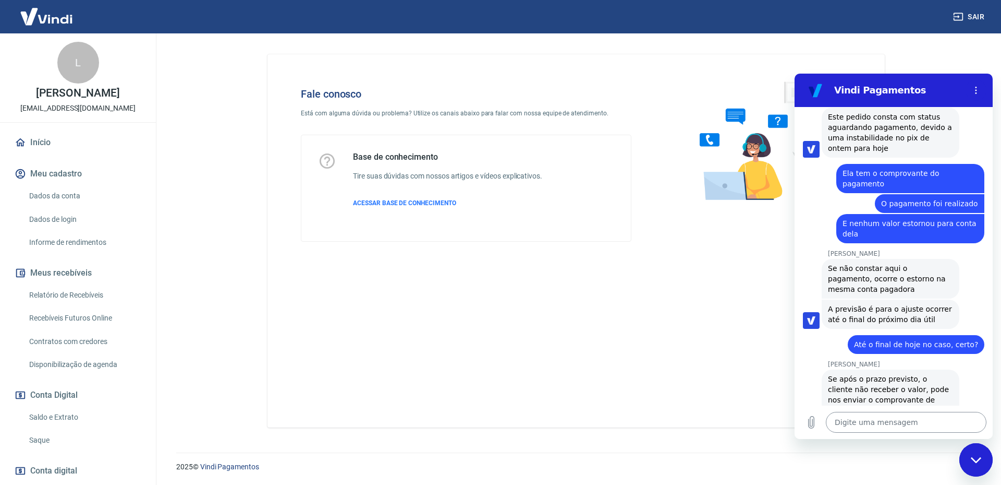
click at [936, 427] on textarea at bounding box center [906, 422] width 161 height 21
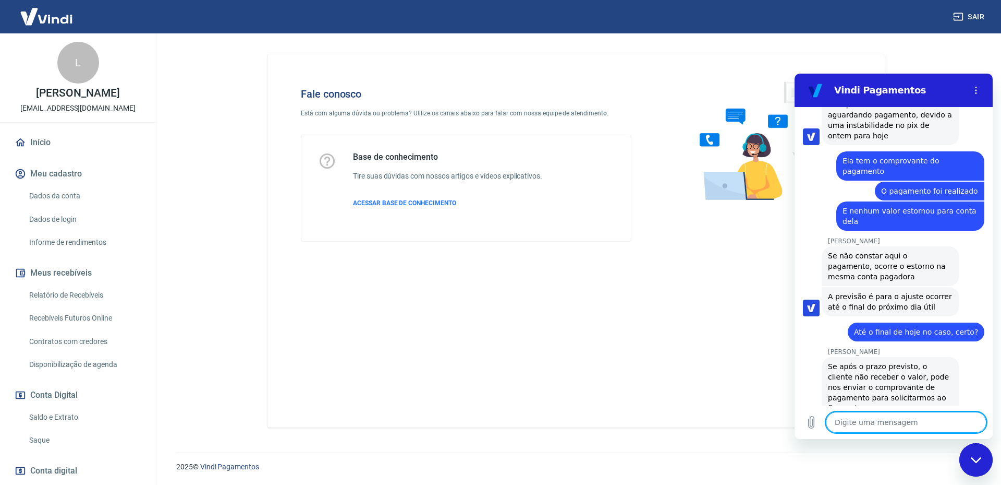
scroll to position [925, 0]
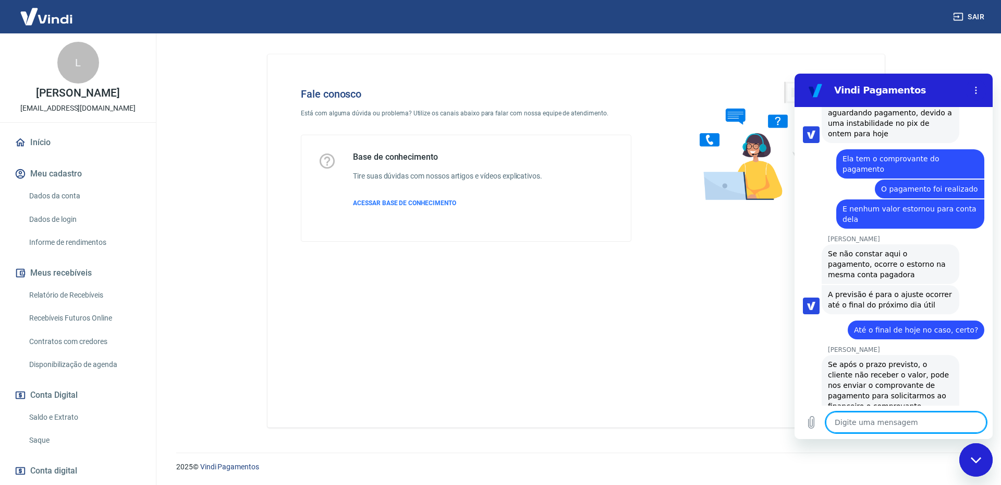
click at [915, 420] on textarea at bounding box center [906, 422] width 161 height 21
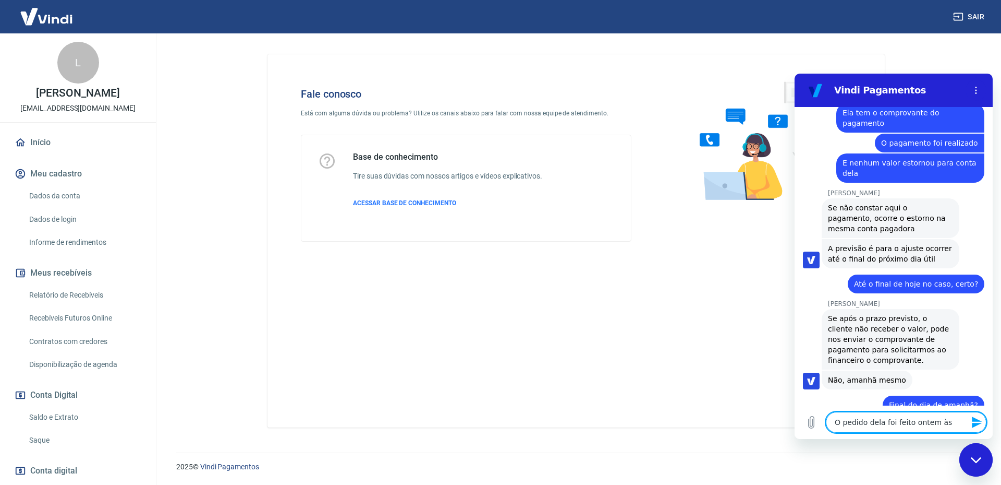
scroll to position [970, 0]
click at [957, 418] on textarea "O pedido dela foi feito ontem às" at bounding box center [906, 422] width 161 height 21
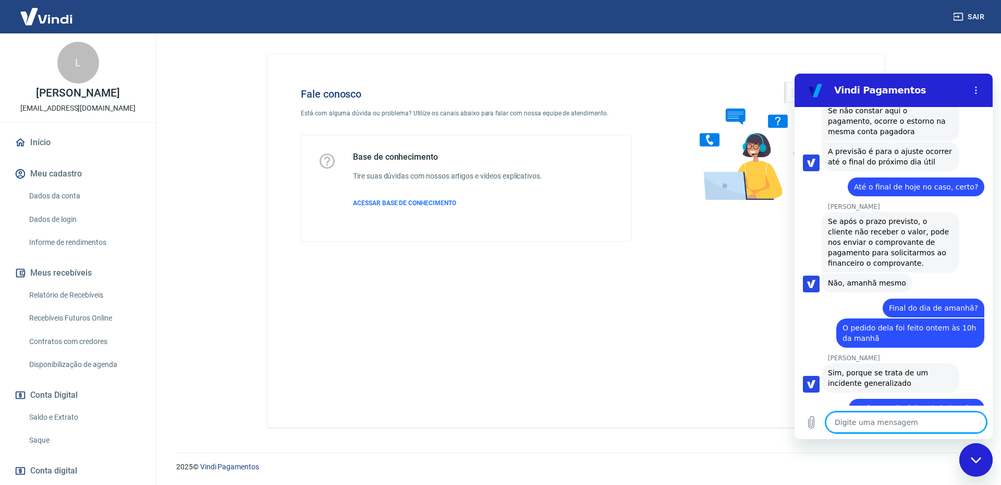
scroll to position [1070, 0]
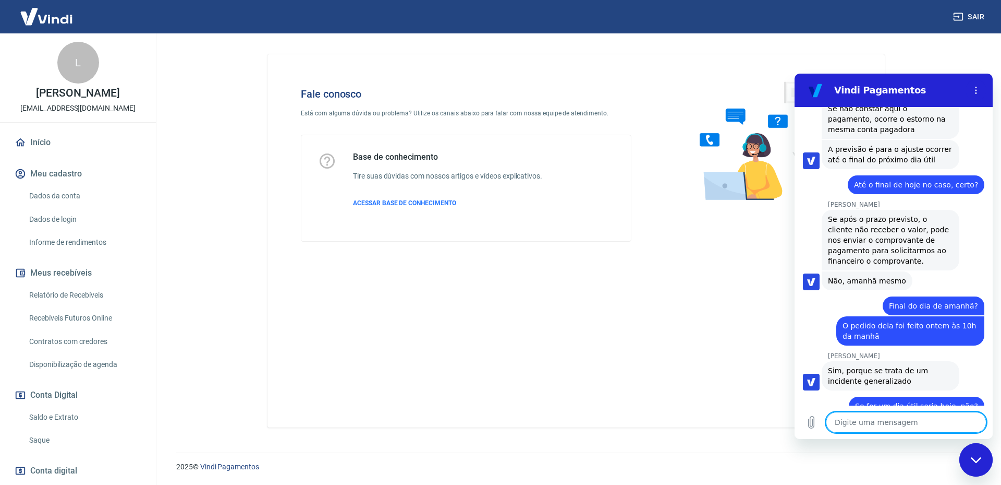
click at [894, 431] on textarea at bounding box center [906, 422] width 161 height 21
click at [867, 445] on div "2025 © Vindi Pagamentos" at bounding box center [576, 462] width 825 height 45
click at [876, 423] on textarea at bounding box center [906, 422] width 161 height 21
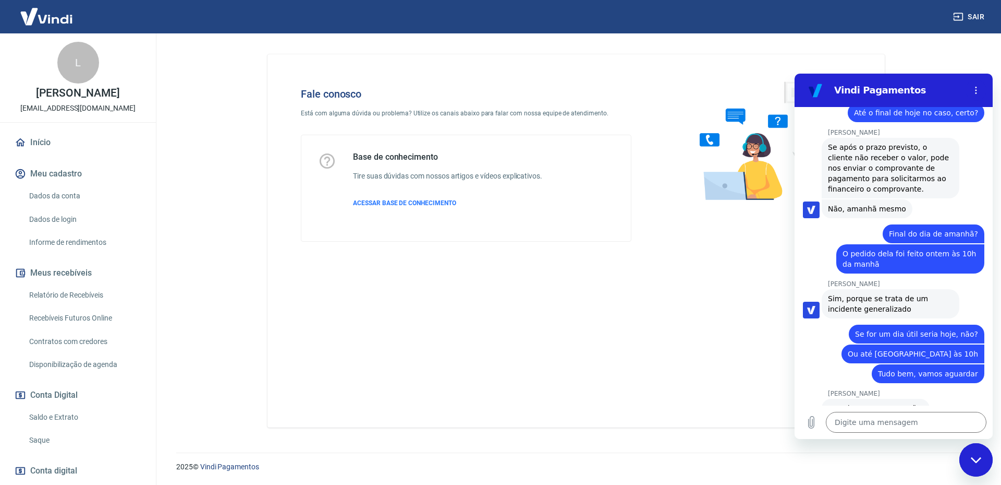
scroll to position [1144, 0]
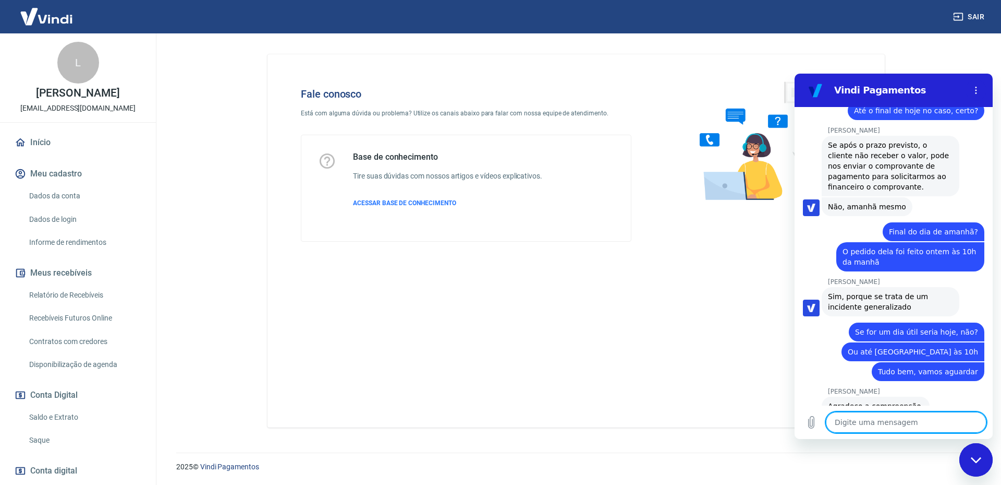
click at [892, 416] on textarea at bounding box center [906, 422] width 161 height 21
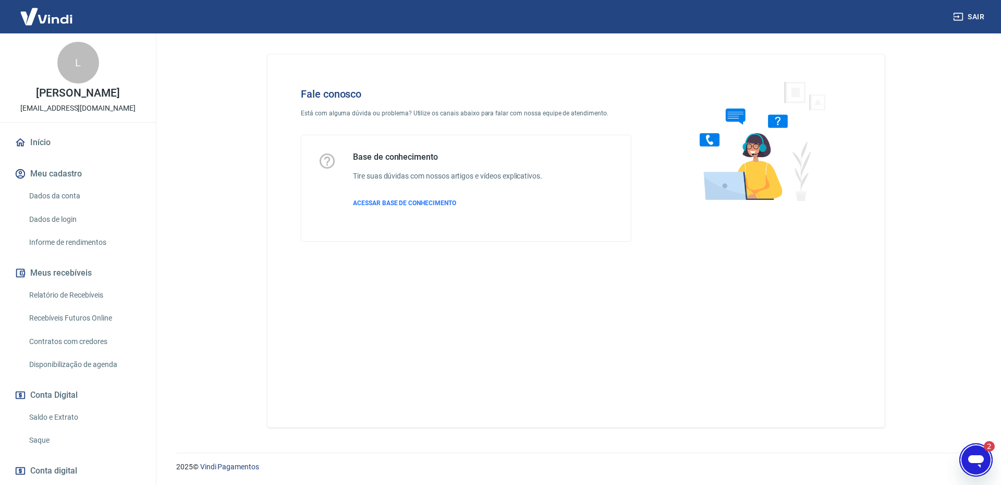
scroll to position [0, 0]
